Goal: Information Seeking & Learning: Find contact information

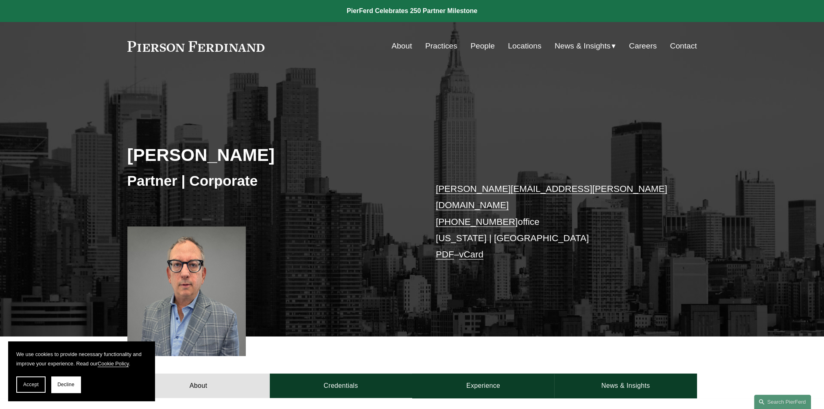
click at [483, 249] on link "vCard" at bounding box center [471, 254] width 24 height 10
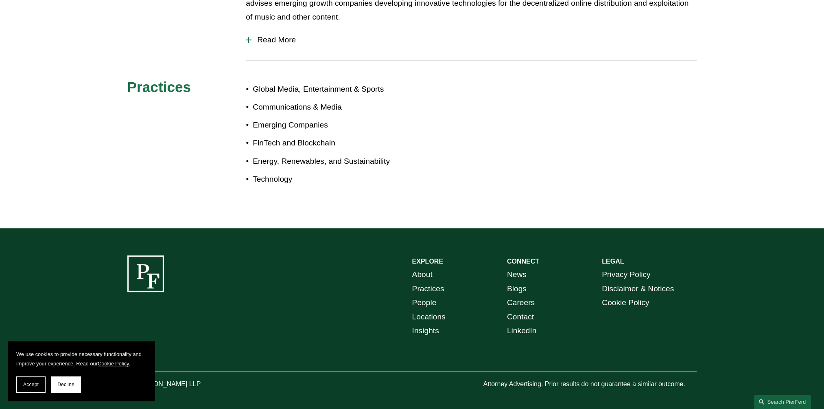
scroll to position [457, 0]
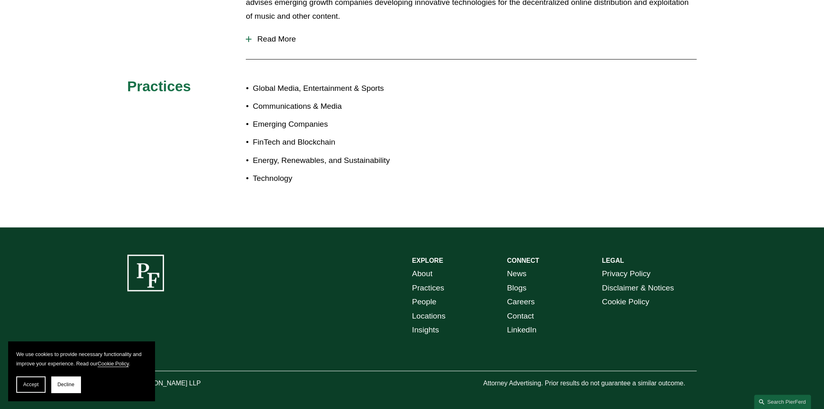
click at [37, 389] on button "Accept" at bounding box center [30, 384] width 29 height 16
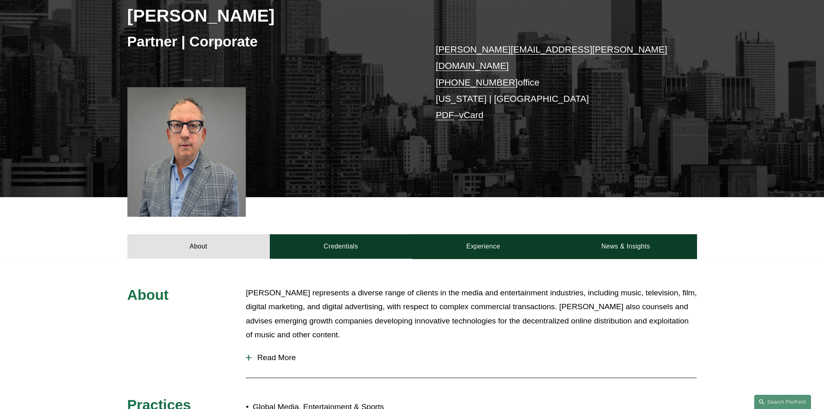
scroll to position [173, 0]
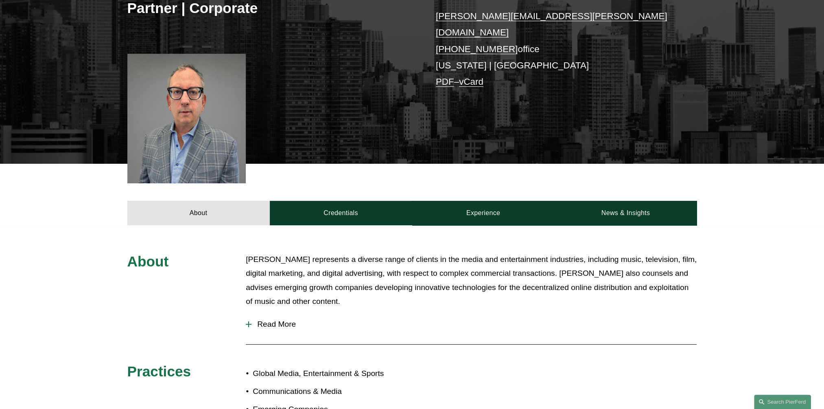
click at [267, 319] on span "Read More" at bounding box center [473, 323] width 445 height 9
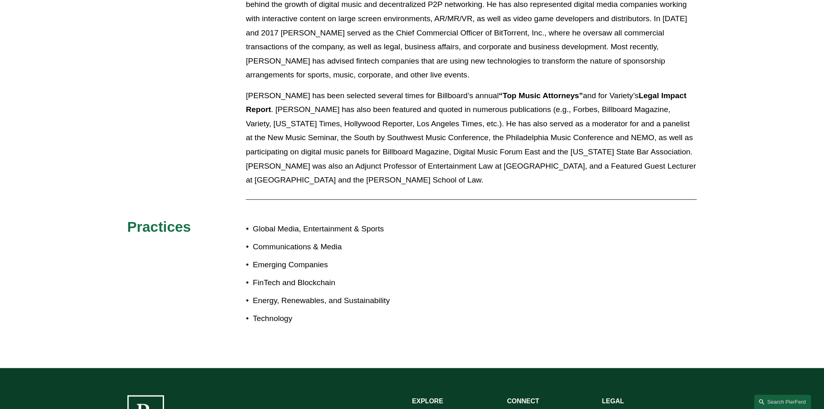
scroll to position [1005, 0]
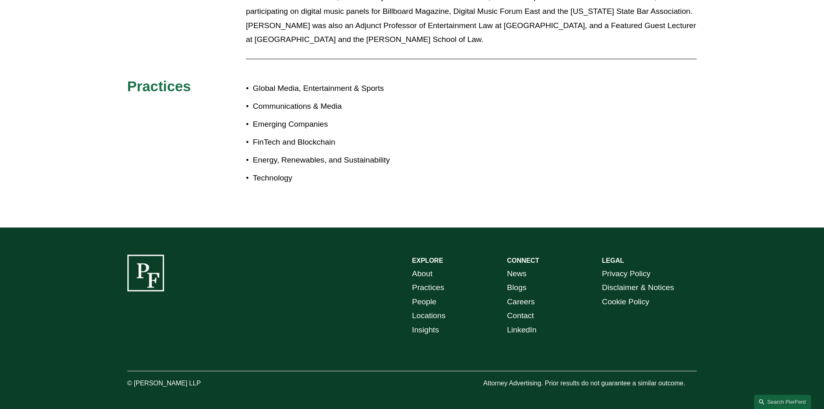
click at [429, 308] on link "Locations" at bounding box center [428, 315] width 33 height 14
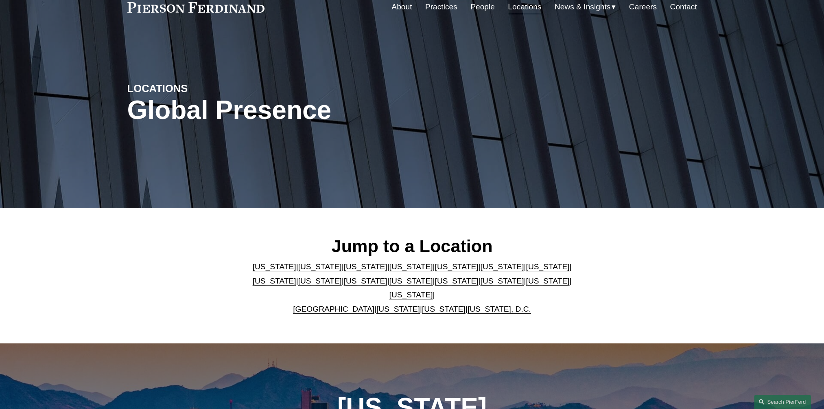
scroll to position [81, 0]
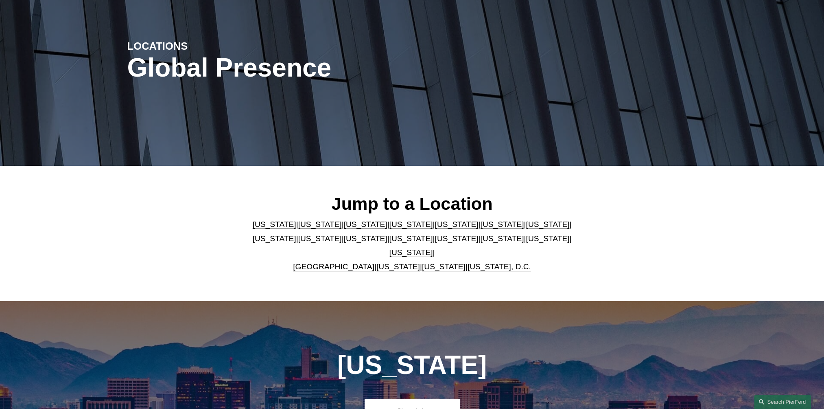
click at [389, 243] on link "[US_STATE]" at bounding box center [411, 238] width 44 height 9
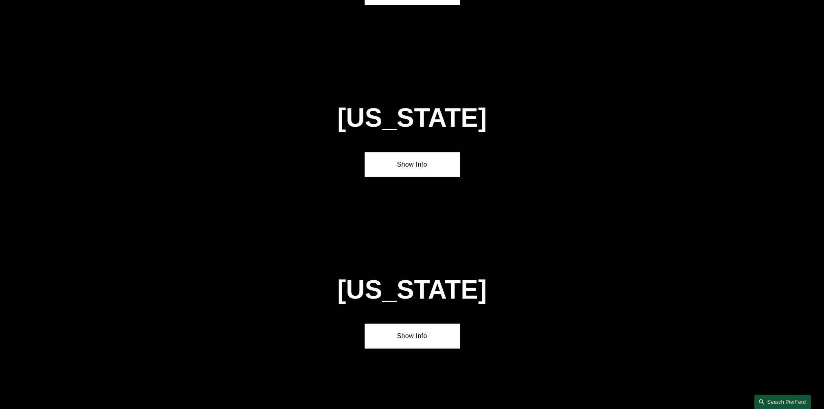
scroll to position [2097, 0]
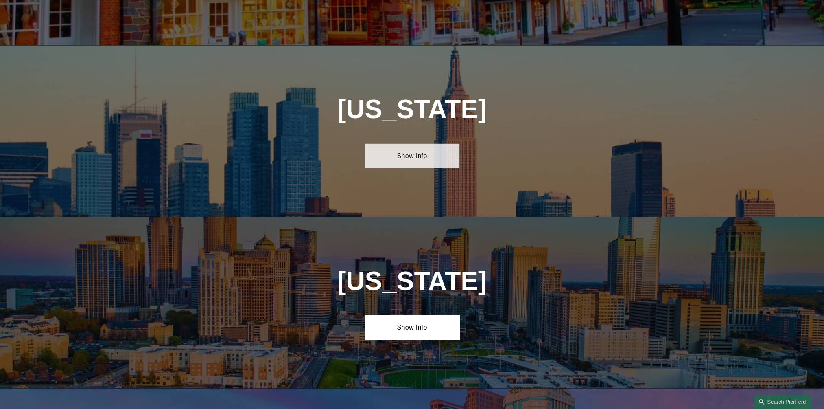
click at [425, 144] on link "Show Info" at bounding box center [412, 156] width 95 height 24
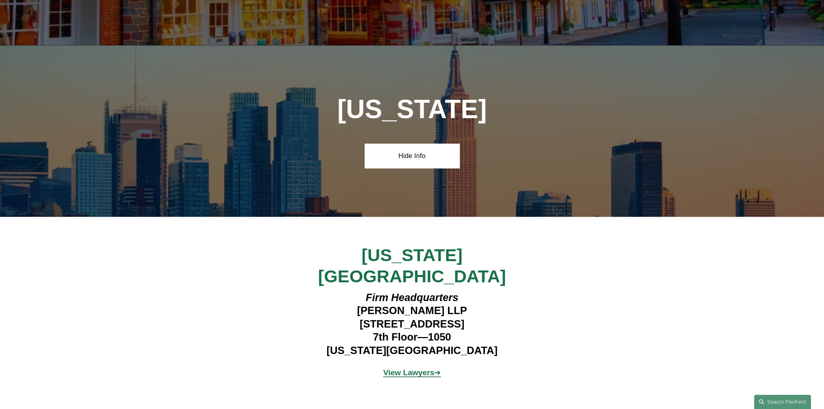
scroll to position [2178, 0]
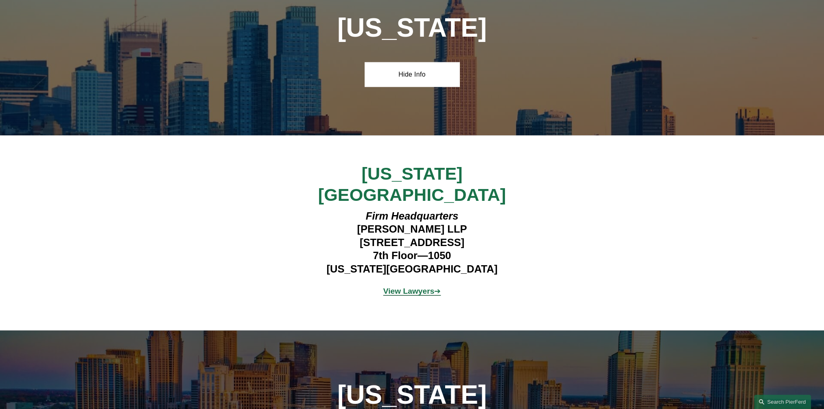
drag, startPoint x: 341, startPoint y: 180, endPoint x: 485, endPoint y: 183, distance: 144.1
click at [485, 209] on h4 "Firm Headquarters [PERSON_NAME] LLP [STREET_ADDRESS][US_STATE]" at bounding box center [411, 242] width 237 height 66
copy h4 "[STREET_ADDRESS]"
click at [388, 209] on h4 "Firm Headquarters [PERSON_NAME] LLP [STREET_ADDRESS][US_STATE]" at bounding box center [411, 242] width 237 height 66
drag, startPoint x: 373, startPoint y: 190, endPoint x: 449, endPoint y: 191, distance: 76.1
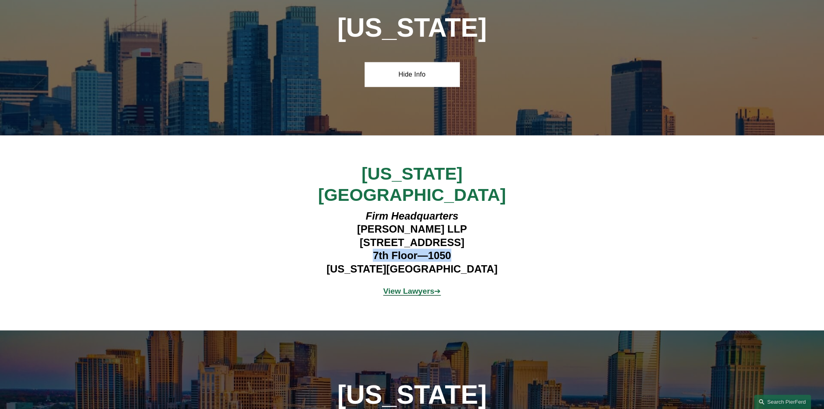
click at [449, 209] on h4 "Firm Headquarters [PERSON_NAME] LLP [STREET_ADDRESS][US_STATE]" at bounding box center [411, 242] width 237 height 66
copy h4 "7th Floor—1050"
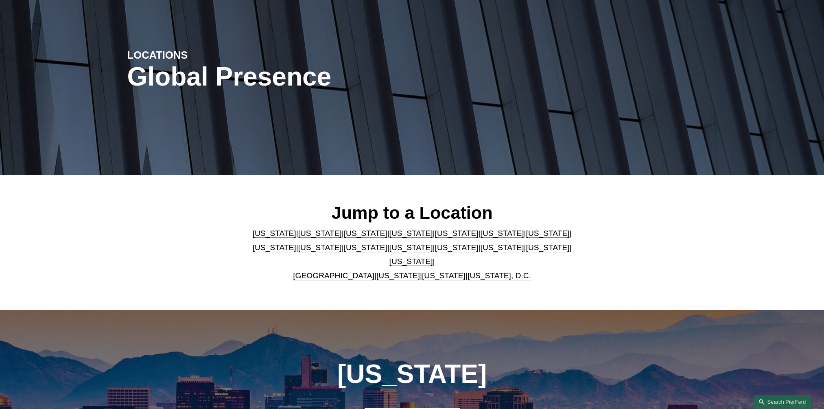
scroll to position [0, 0]
